Goal: Information Seeking & Learning: Learn about a topic

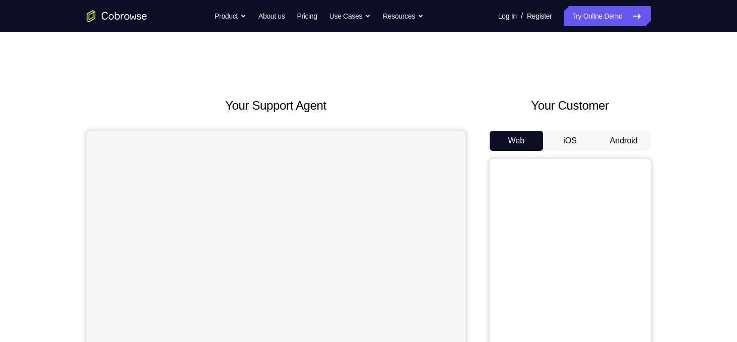
click at [636, 140] on button "Android" at bounding box center [624, 141] width 54 height 20
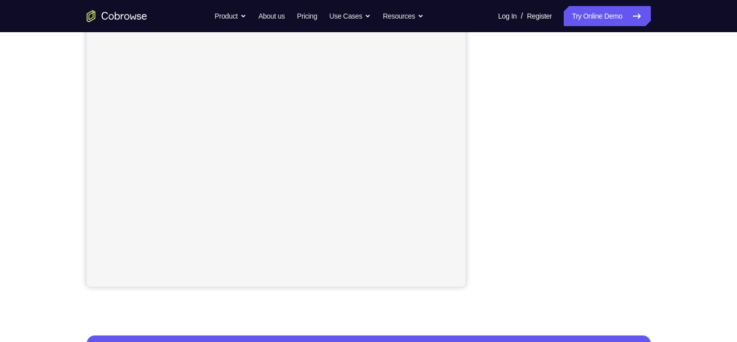
click at [674, 145] on div "Your Support Agent Your Customer Web iOS Android Next Steps We’d be happy to gi…" at bounding box center [368, 183] width 645 height 664
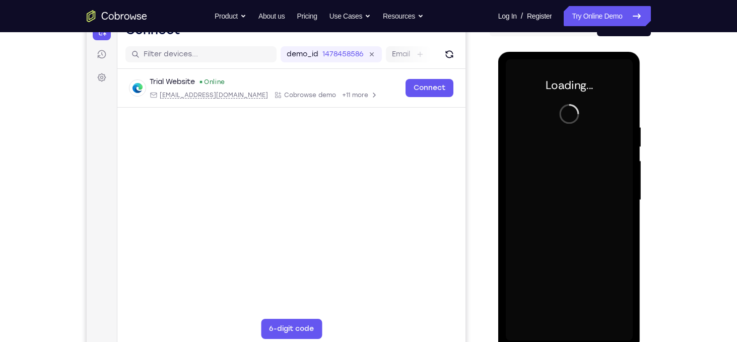
scroll to position [135, 0]
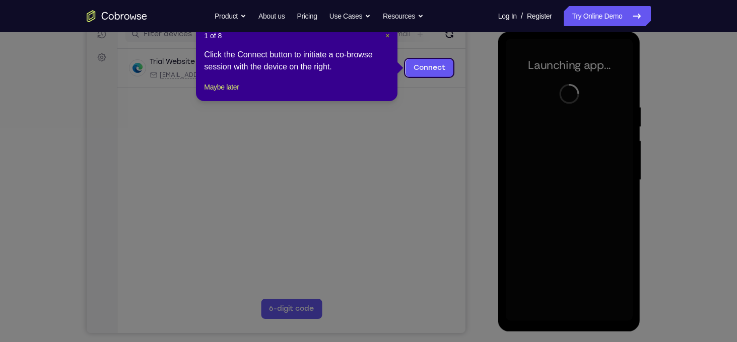
click at [386, 36] on span "×" at bounding box center [387, 36] width 4 height 8
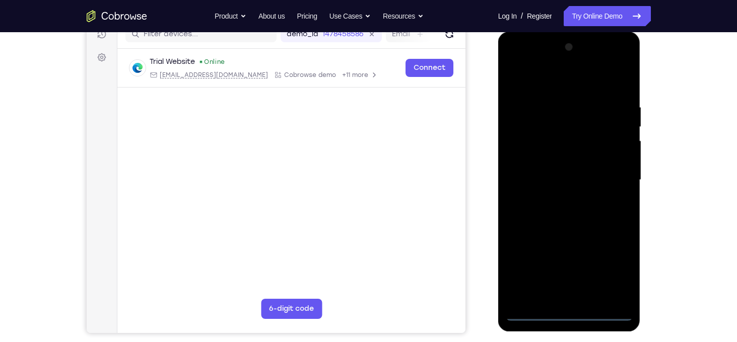
click at [563, 317] on div at bounding box center [569, 180] width 127 height 282
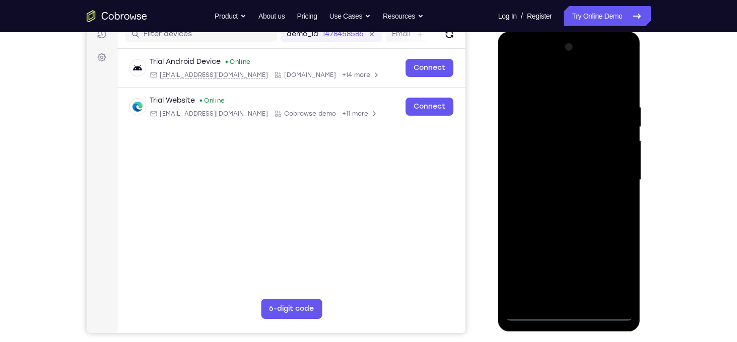
click at [615, 267] on div at bounding box center [569, 180] width 127 height 282
click at [613, 267] on div at bounding box center [569, 180] width 127 height 282
click at [620, 270] on div at bounding box center [569, 180] width 127 height 282
click at [603, 272] on div at bounding box center [569, 180] width 127 height 282
click at [558, 83] on div at bounding box center [569, 180] width 127 height 282
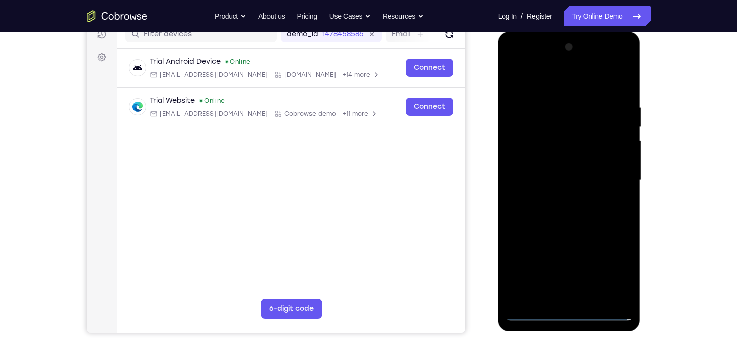
click at [558, 83] on div at bounding box center [569, 180] width 127 height 282
click at [618, 176] on div at bounding box center [569, 180] width 127 height 282
click at [558, 196] on div at bounding box center [569, 180] width 127 height 282
click at [560, 174] on div at bounding box center [569, 180] width 127 height 282
click at [542, 164] on div at bounding box center [569, 180] width 127 height 282
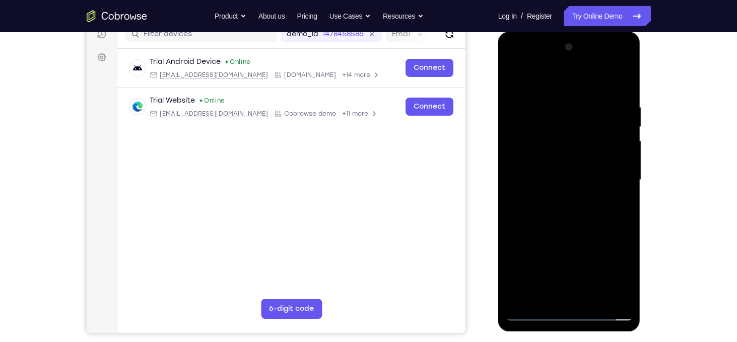
click at [556, 182] on div at bounding box center [569, 180] width 127 height 282
click at [564, 213] on div at bounding box center [569, 180] width 127 height 282
click at [587, 204] on div at bounding box center [569, 180] width 127 height 282
click at [619, 96] on div at bounding box center [569, 180] width 127 height 282
drag, startPoint x: 559, startPoint y: 83, endPoint x: 559, endPoint y: 37, distance: 45.8
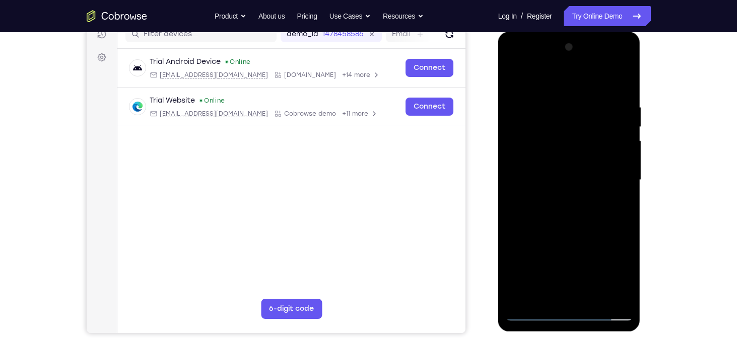
click at [559, 37] on div at bounding box center [569, 182] width 143 height 300
click at [617, 100] on div at bounding box center [569, 180] width 127 height 282
click at [589, 296] on div at bounding box center [569, 180] width 127 height 282
click at [579, 298] on div at bounding box center [569, 180] width 127 height 282
click at [618, 197] on div at bounding box center [569, 180] width 127 height 282
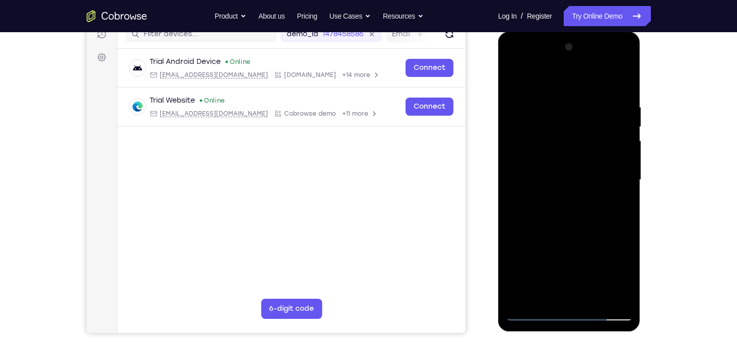
click at [588, 294] on div at bounding box center [569, 180] width 127 height 282
click at [569, 134] on div at bounding box center [569, 180] width 127 height 282
click at [622, 87] on div at bounding box center [569, 180] width 127 height 282
click at [629, 218] on div at bounding box center [569, 180] width 127 height 282
drag, startPoint x: 605, startPoint y: 199, endPoint x: 596, endPoint y: 149, distance: 50.7
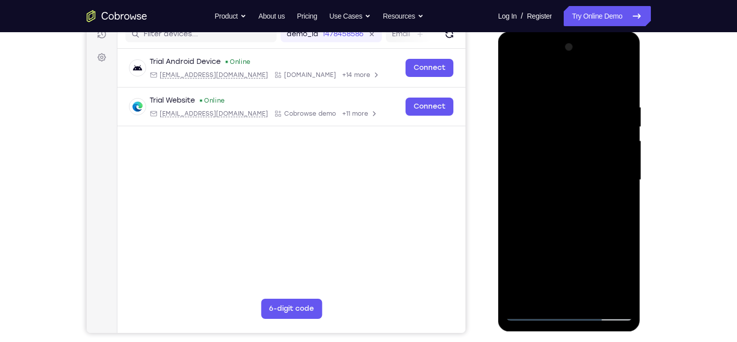
click at [596, 149] on div at bounding box center [569, 180] width 127 height 282
click at [623, 215] on div at bounding box center [569, 180] width 127 height 282
click at [623, 175] on div at bounding box center [569, 180] width 127 height 282
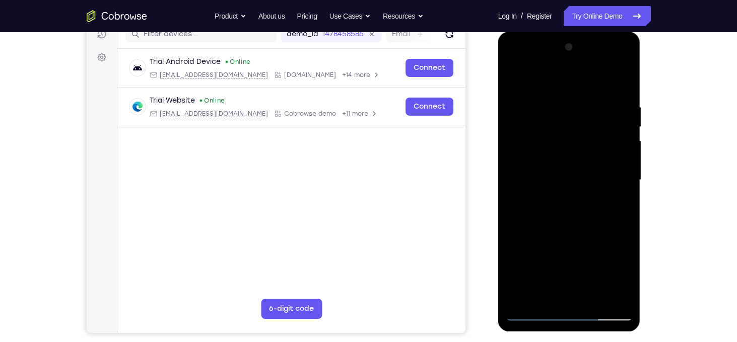
click at [623, 175] on div at bounding box center [569, 180] width 127 height 282
drag, startPoint x: 598, startPoint y: 191, endPoint x: 589, endPoint y: 155, distance: 37.8
click at [589, 155] on div at bounding box center [569, 180] width 127 height 282
click at [627, 294] on div at bounding box center [569, 180] width 127 height 282
click at [595, 299] on div at bounding box center [569, 180] width 127 height 282
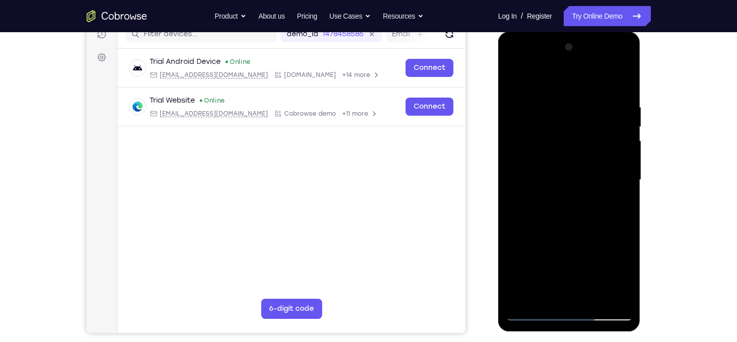
click at [592, 236] on div at bounding box center [569, 180] width 127 height 282
click at [574, 164] on div at bounding box center [569, 180] width 127 height 282
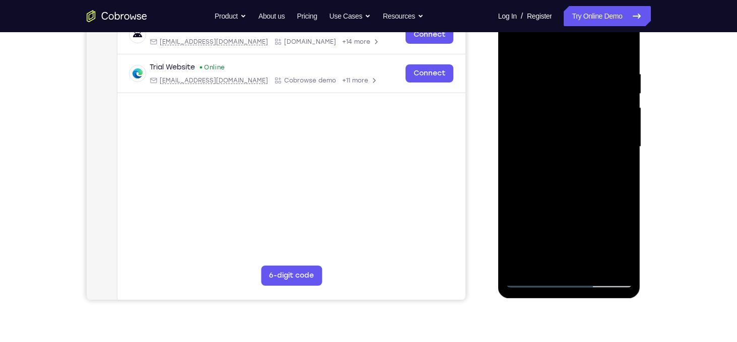
scroll to position [169, 0]
click at [553, 260] on div at bounding box center [569, 147] width 127 height 282
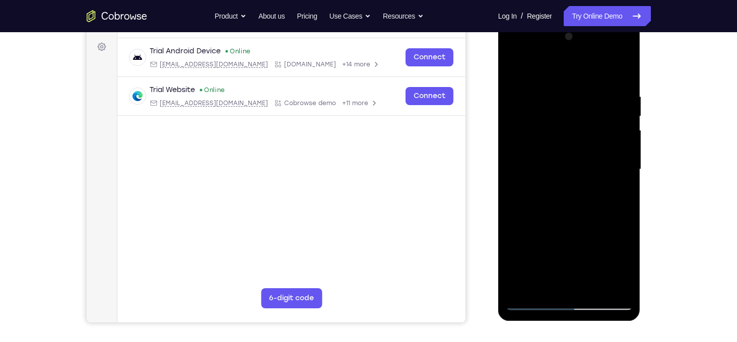
click at [619, 197] on div at bounding box center [569, 170] width 127 height 282
click at [566, 194] on div at bounding box center [569, 170] width 127 height 282
click at [619, 196] on div at bounding box center [569, 170] width 127 height 282
click at [570, 195] on div at bounding box center [569, 170] width 127 height 282
click at [619, 195] on div at bounding box center [569, 170] width 127 height 282
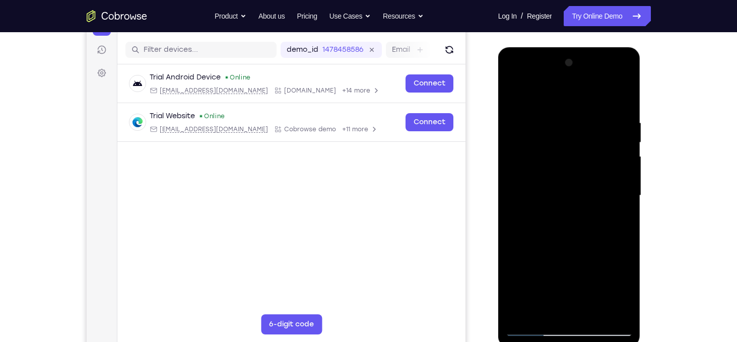
scroll to position [120, 0]
click at [512, 94] on div at bounding box center [569, 195] width 127 height 282
click at [517, 93] on div at bounding box center [569, 195] width 127 height 282
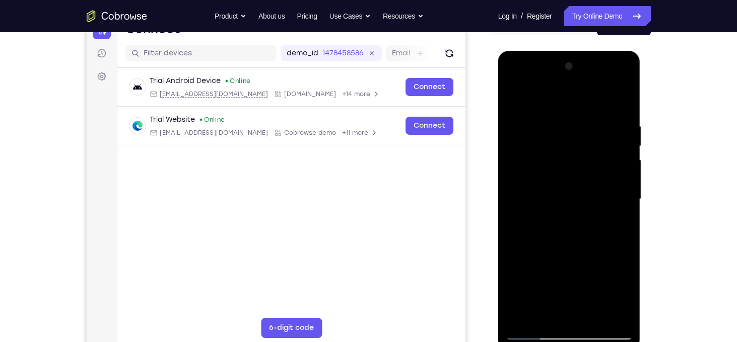
click at [623, 91] on div at bounding box center [569, 199] width 127 height 282
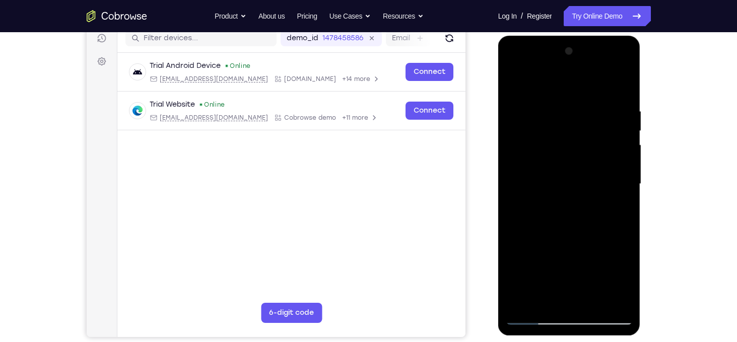
scroll to position [125, 0]
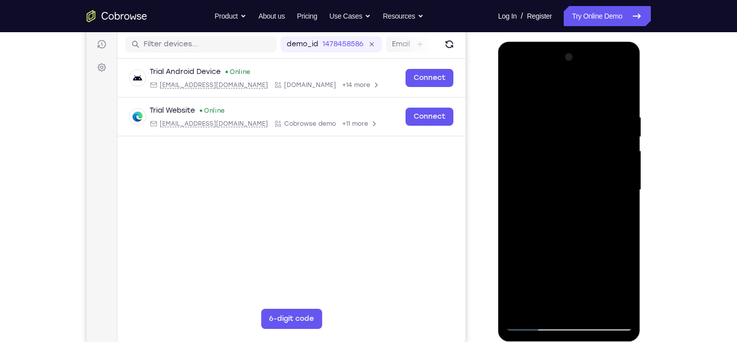
click at [622, 87] on div at bounding box center [569, 190] width 127 height 282
drag, startPoint x: 560, startPoint y: 134, endPoint x: 563, endPoint y: 165, distance: 31.4
click at [563, 165] on div at bounding box center [569, 190] width 127 height 282
click at [515, 89] on div at bounding box center [569, 190] width 127 height 282
click at [623, 87] on div at bounding box center [569, 190] width 127 height 282
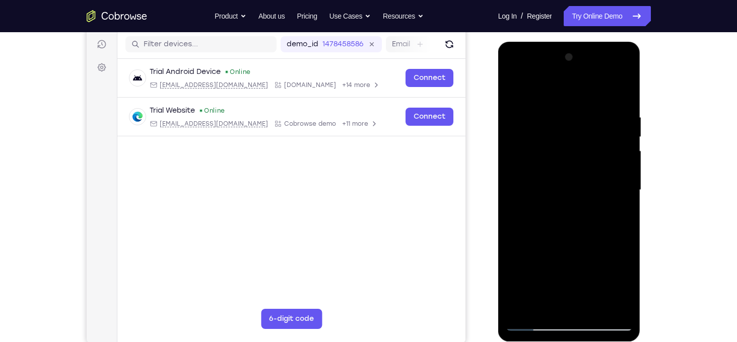
click at [538, 109] on div at bounding box center [569, 190] width 127 height 282
drag, startPoint x: 609, startPoint y: 160, endPoint x: 619, endPoint y: 107, distance: 53.8
click at [619, 107] on div at bounding box center [569, 190] width 127 height 282
drag, startPoint x: 592, startPoint y: 184, endPoint x: 598, endPoint y: 116, distance: 68.8
click at [598, 116] on div at bounding box center [569, 190] width 127 height 282
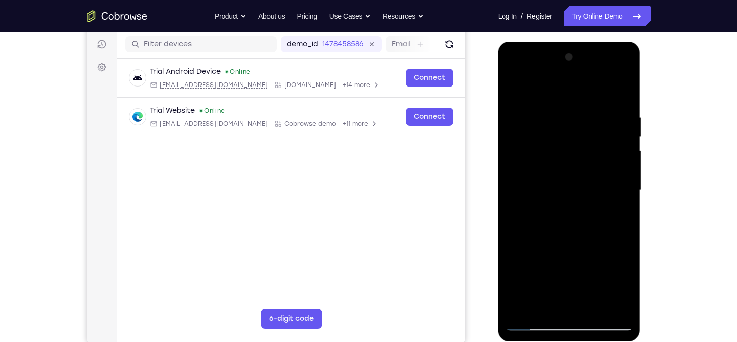
drag, startPoint x: 595, startPoint y: 136, endPoint x: 585, endPoint y: 199, distance: 63.2
click at [585, 199] on div at bounding box center [569, 190] width 127 height 282
drag, startPoint x: 544, startPoint y: 187, endPoint x: 546, endPoint y: 210, distance: 23.3
click at [546, 210] on div at bounding box center [569, 190] width 127 height 282
click at [565, 177] on div at bounding box center [569, 190] width 127 height 282
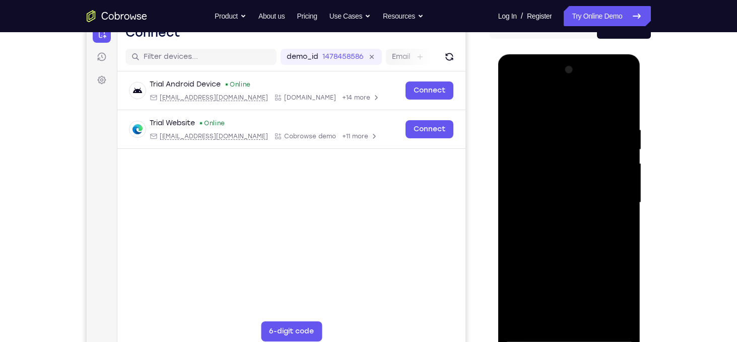
scroll to position [104, 0]
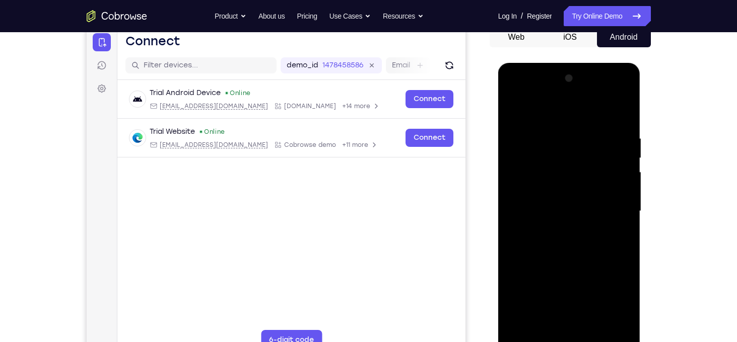
click at [626, 82] on div at bounding box center [569, 212] width 127 height 282
click at [536, 201] on div at bounding box center [569, 212] width 127 height 282
click at [625, 184] on div at bounding box center [569, 212] width 127 height 282
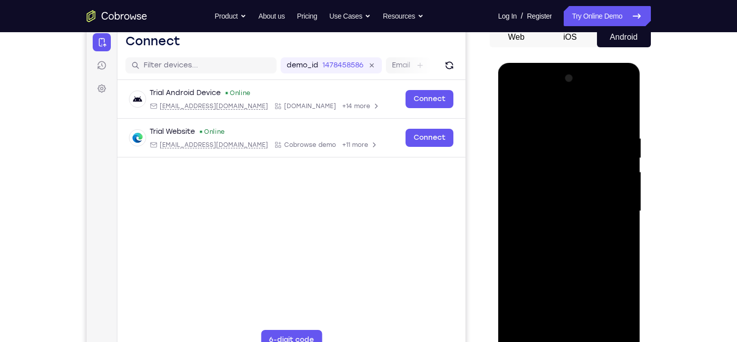
click at [626, 82] on div at bounding box center [569, 212] width 127 height 282
click at [517, 209] on div at bounding box center [569, 212] width 127 height 282
click at [622, 142] on div at bounding box center [569, 212] width 127 height 282
click at [630, 168] on div at bounding box center [569, 212] width 127 height 282
click at [625, 79] on div at bounding box center [569, 212] width 127 height 282
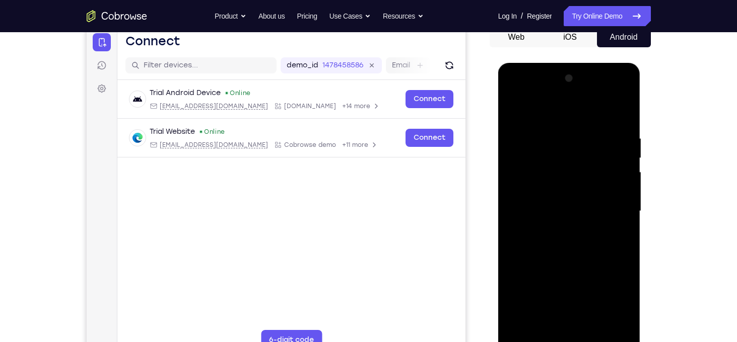
click at [512, 107] on div at bounding box center [569, 212] width 127 height 282
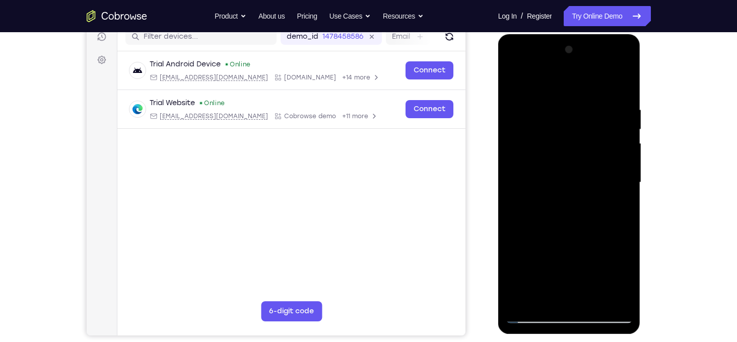
scroll to position [133, 0]
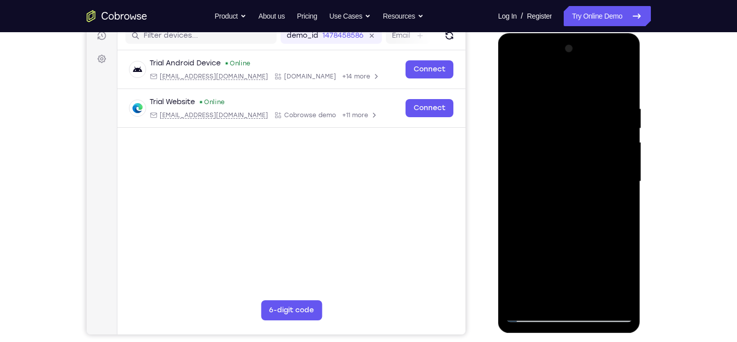
click at [512, 75] on div at bounding box center [569, 182] width 127 height 282
click at [517, 79] on div at bounding box center [569, 182] width 127 height 282
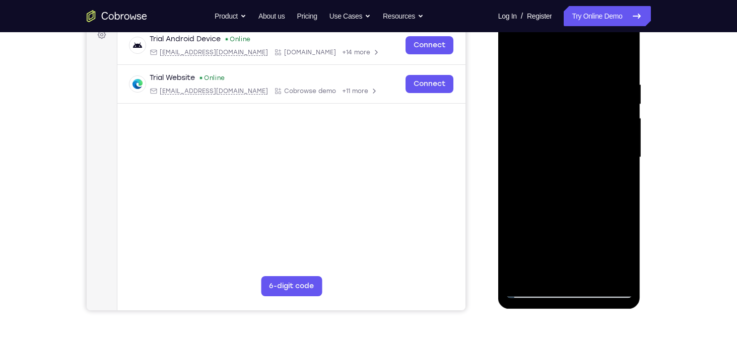
scroll to position [157, 0]
drag, startPoint x: 593, startPoint y: 202, endPoint x: 590, endPoint y: 134, distance: 68.1
click at [590, 134] on div at bounding box center [569, 158] width 127 height 282
drag, startPoint x: 595, startPoint y: 193, endPoint x: 590, endPoint y: 91, distance: 102.4
click at [590, 91] on div at bounding box center [569, 158] width 127 height 282
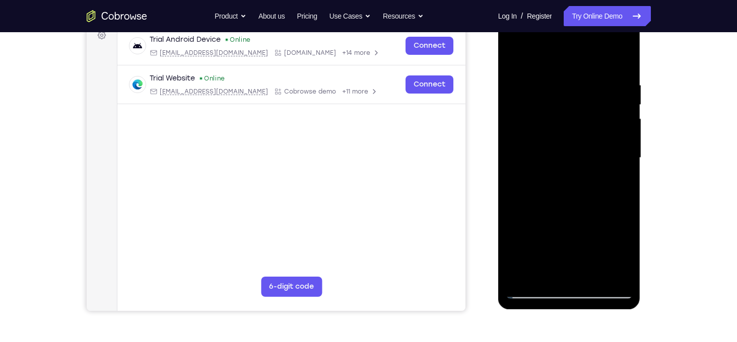
drag, startPoint x: 586, startPoint y: 197, endPoint x: 580, endPoint y: 103, distance: 94.3
click at [580, 103] on div at bounding box center [569, 158] width 127 height 282
click at [616, 280] on div at bounding box center [569, 158] width 127 height 282
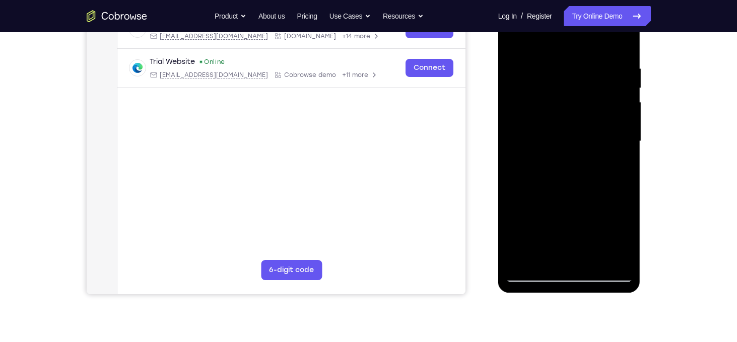
scroll to position [175, 0]
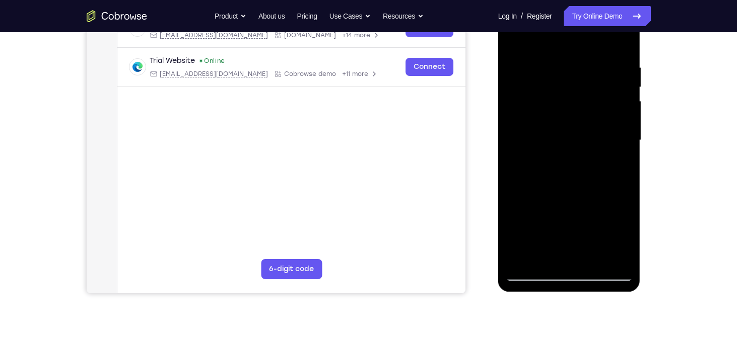
click at [524, 253] on div at bounding box center [569, 140] width 127 height 282
click at [528, 259] on div at bounding box center [569, 140] width 127 height 282
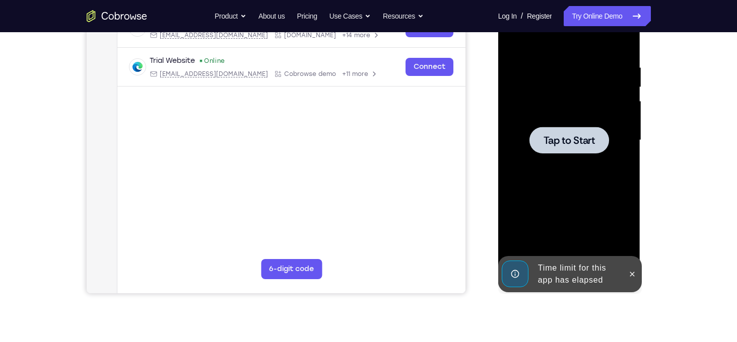
scroll to position [19, 0]
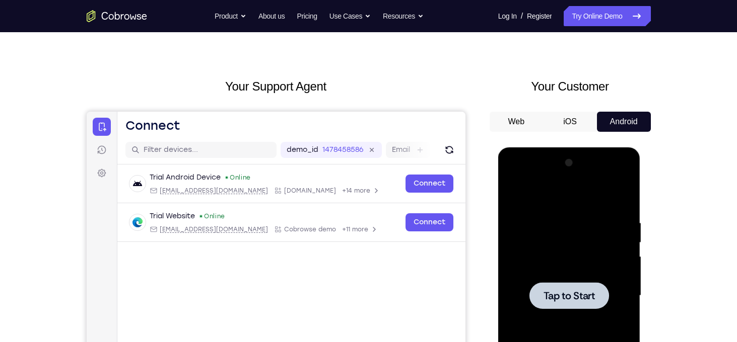
click at [522, 83] on h2 "Your Customer" at bounding box center [570, 87] width 161 height 18
